Goal: Task Accomplishment & Management: Complete application form

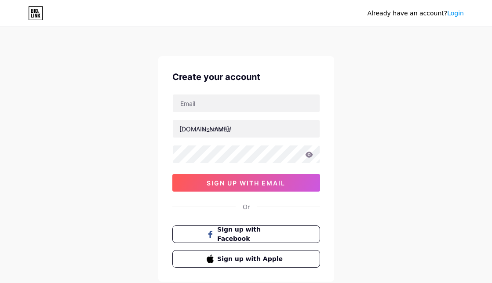
click at [452, 269] on div "Already have an account? Login Create your account [DOMAIN_NAME]/ sign up with …" at bounding box center [246, 168] width 492 height 337
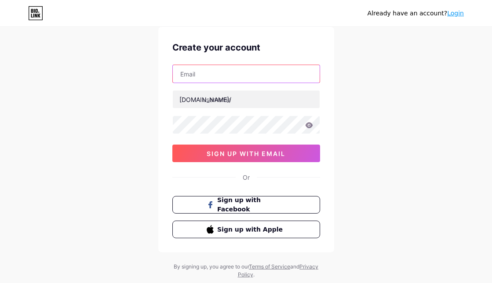
click at [235, 74] on input "text" at bounding box center [246, 74] width 147 height 18
paste input "[EMAIL_ADDRESS][DOMAIN_NAME]"
type input "[EMAIL_ADDRESS][DOMAIN_NAME]"
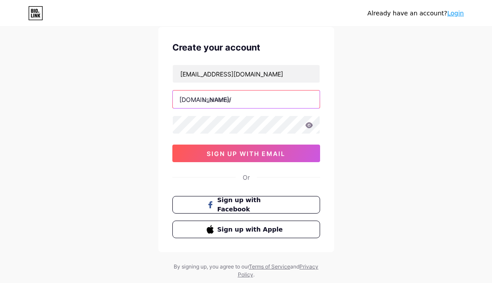
click at [245, 101] on input "text" at bounding box center [246, 100] width 147 height 18
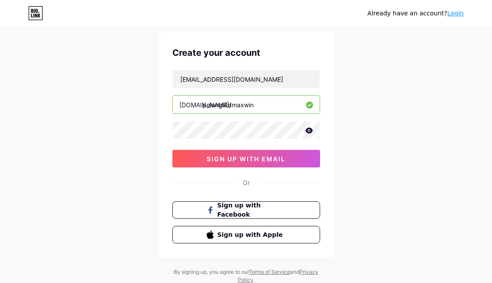
scroll to position [24, 0]
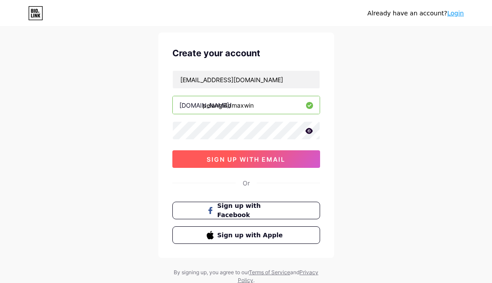
type input "pelangi4dmaxwin"
click at [254, 158] on span "sign up with email" at bounding box center [246, 159] width 79 height 7
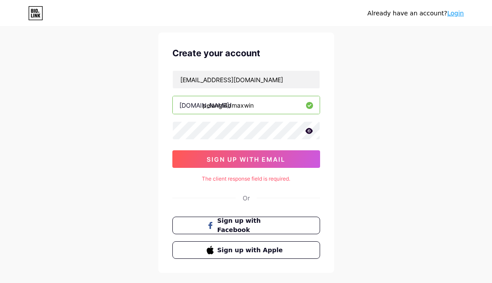
click at [308, 132] on icon at bounding box center [308, 131] width 7 height 6
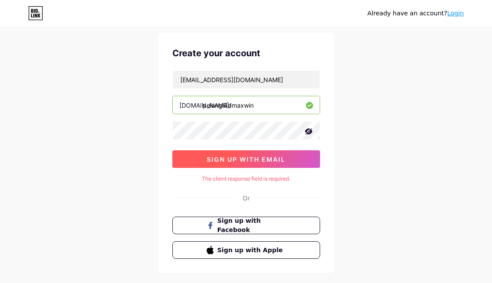
click at [272, 159] on span "sign up with email" at bounding box center [246, 159] width 79 height 7
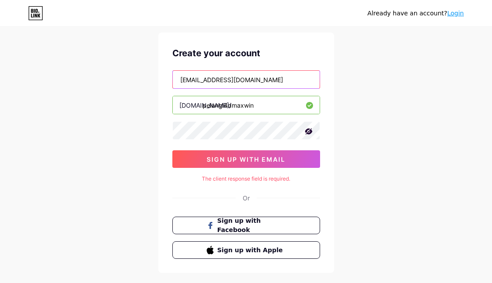
click at [187, 79] on input "[EMAIL_ADDRESS][DOMAIN_NAME]" at bounding box center [246, 80] width 147 height 18
drag, startPoint x: 187, startPoint y: 79, endPoint x: 245, endPoint y: 81, distance: 57.7
click at [245, 81] on input "[EMAIL_ADDRESS][DOMAIN_NAME]" at bounding box center [246, 80] width 147 height 18
paste input "[EMAIL_ADDRESS][DOMAIN_NAME]"
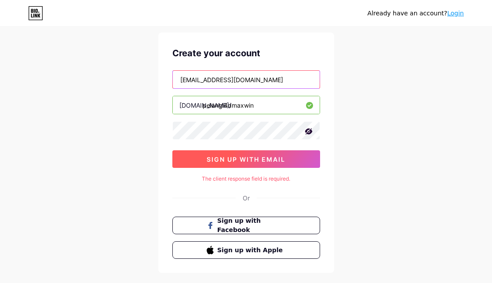
type input "[EMAIL_ADDRESS][DOMAIN_NAME]"
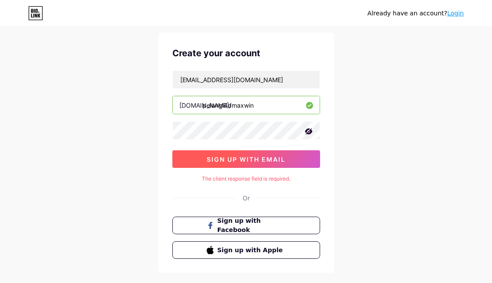
click at [247, 156] on span "sign up with email" at bounding box center [246, 159] width 79 height 7
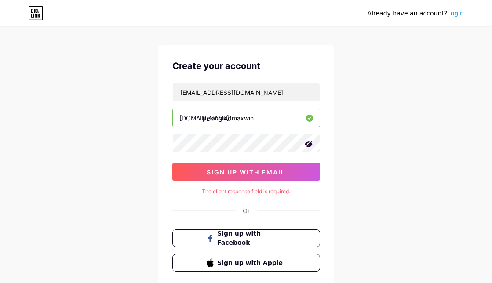
scroll to position [0, 0]
